Goal: Task Accomplishment & Management: Use online tool/utility

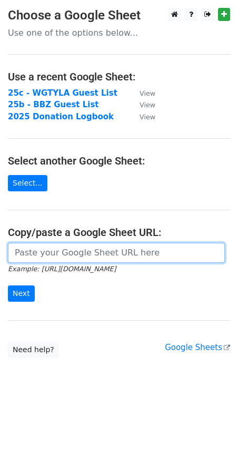
click at [130, 252] on input "url" at bounding box center [116, 253] width 217 height 20
paste input "https://docs.google.com/spreadsheets/d/1pobyYTqH2PAfhzyBevQGc3cAFQRPb84Jo4MJrO7…"
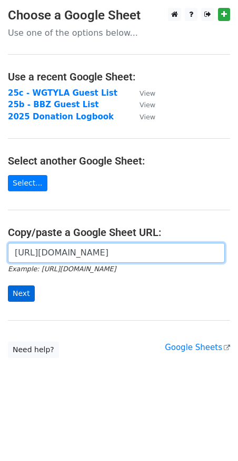
scroll to position [0, 319]
type input "https://docs.google.com/spreadsheets/d/1pobyYTqH2PAfhzyBevQGc3cAFQRPb84Jo4MJrO7…"
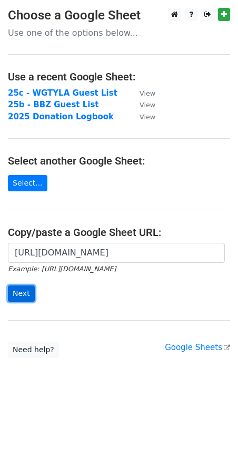
click at [19, 292] on input "Next" at bounding box center [21, 294] width 27 height 16
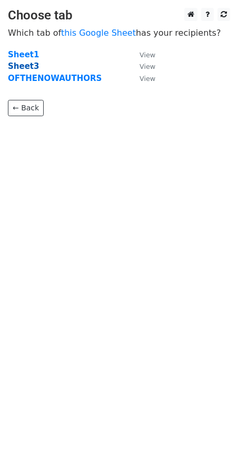
click at [33, 67] on strong "Sheet3" at bounding box center [23, 66] width 31 height 9
click at [149, 68] on small "View" at bounding box center [147, 67] width 16 height 8
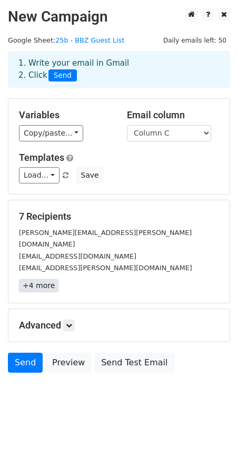
click at [47, 279] on link "+4 more" at bounding box center [38, 285] width 39 height 13
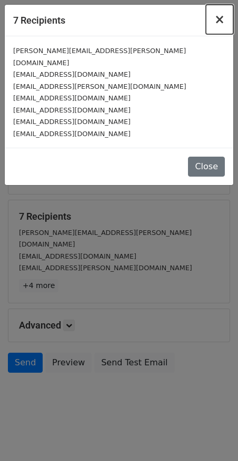
click at [223, 24] on span "×" at bounding box center [219, 19] width 11 height 15
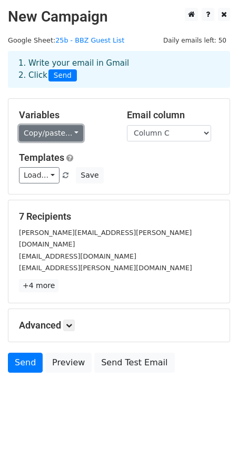
click at [51, 134] on link "Copy/paste..." at bounding box center [51, 133] width 64 height 16
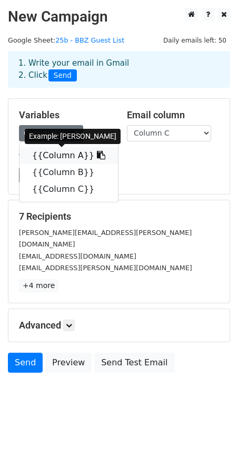
click at [73, 156] on link "{{Column A}}" at bounding box center [68, 155] width 98 height 17
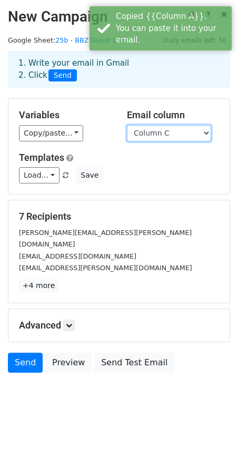
click at [190, 135] on select "Column A Column B Column C" at bounding box center [169, 133] width 84 height 16
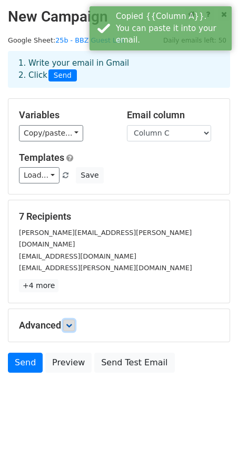
click at [68, 322] on icon at bounding box center [69, 325] width 6 height 6
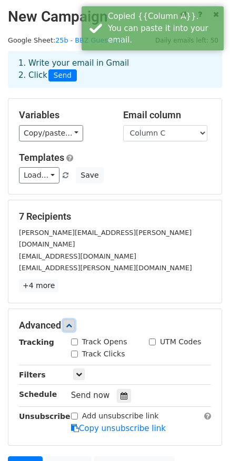
click at [71, 322] on icon at bounding box center [69, 325] width 6 height 6
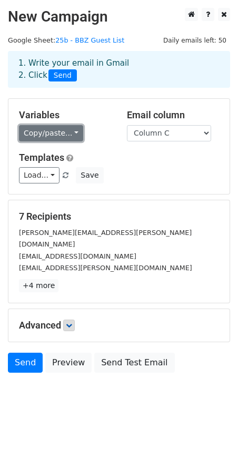
click at [71, 134] on link "Copy/paste..." at bounding box center [51, 133] width 64 height 16
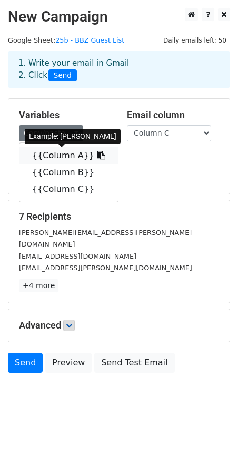
click at [67, 155] on link "{{Column A}}" at bounding box center [68, 155] width 98 height 17
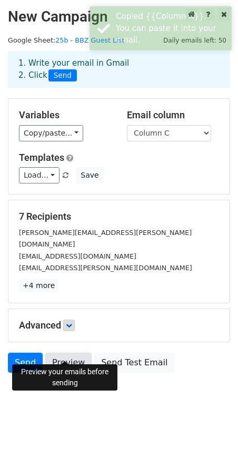
click at [72, 360] on link "Preview" at bounding box center [68, 363] width 46 height 20
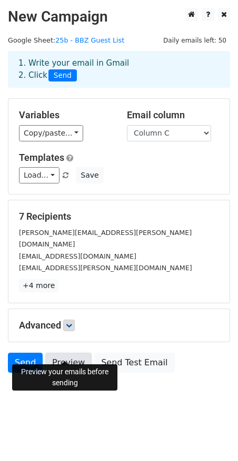
click at [72, 353] on link "Preview" at bounding box center [68, 363] width 46 height 20
click at [69, 353] on link "Preview" at bounding box center [68, 363] width 46 height 20
click at [72, 355] on link "Preview" at bounding box center [68, 363] width 46 height 20
click at [50, 354] on link "Preview" at bounding box center [68, 363] width 46 height 20
click at [23, 353] on link "Send" at bounding box center [25, 363] width 35 height 20
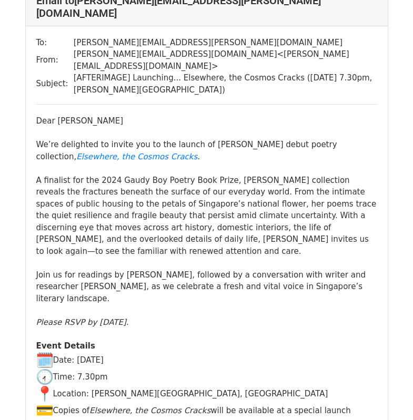
scroll to position [93, 0]
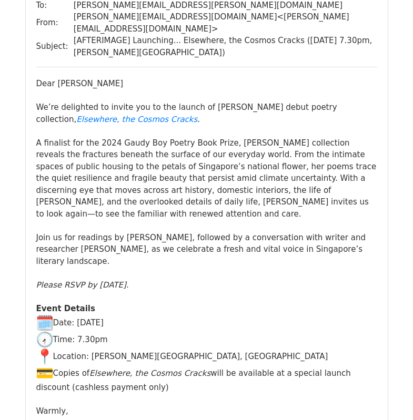
scroll to position [129, 0]
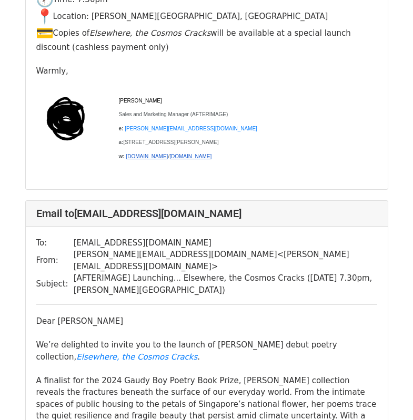
scroll to position [2301, 0]
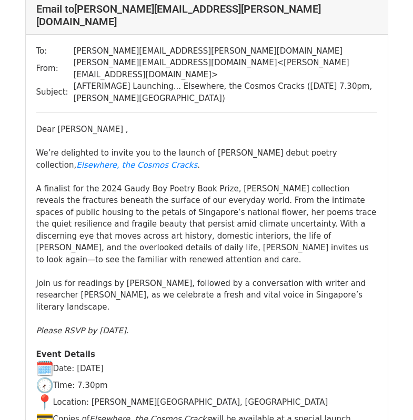
scroll to position [365, 0]
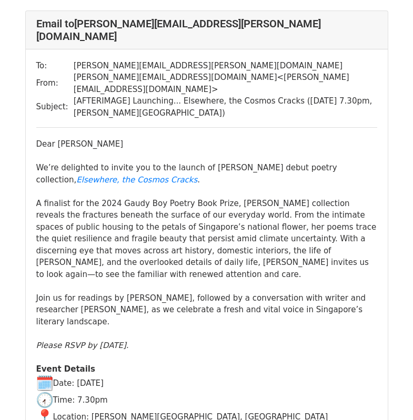
scroll to position [208, 0]
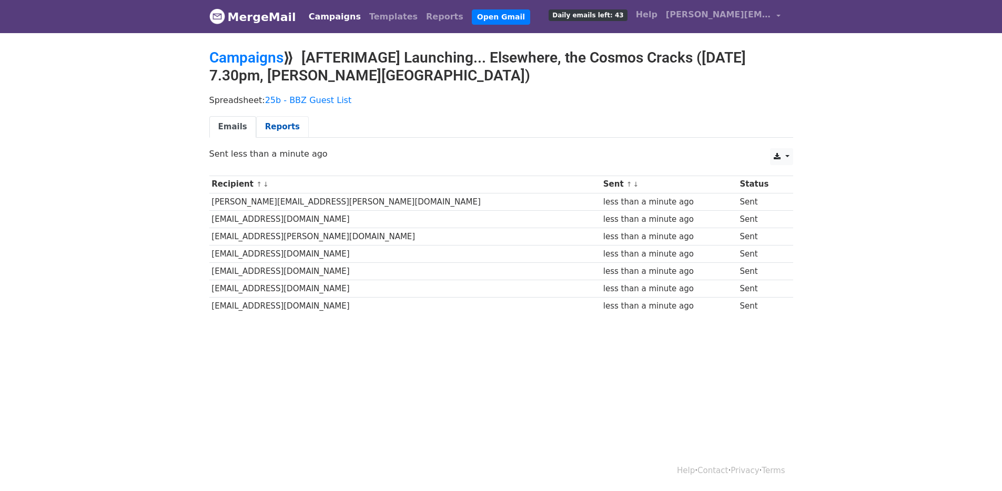
click at [272, 130] on link "Reports" at bounding box center [282, 127] width 53 height 22
